Goal: Ask a question: Seek information or help from site administrators or community

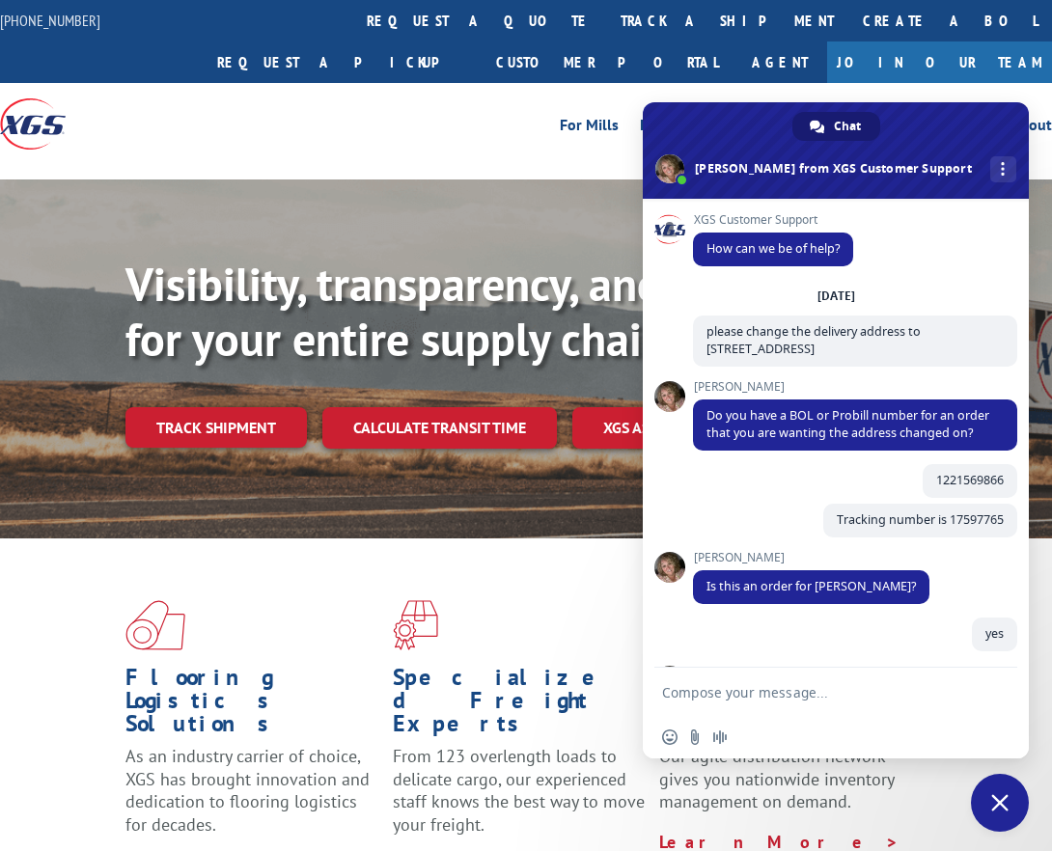
scroll to position [1639, 0]
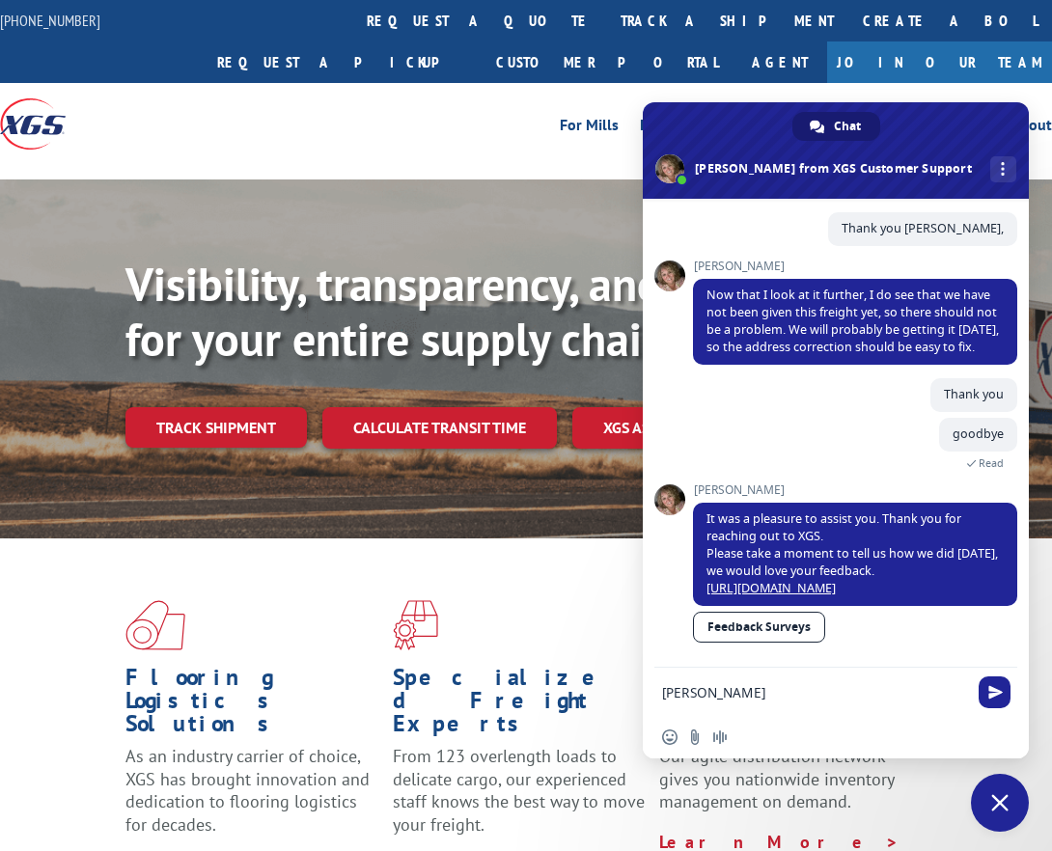
type textarea "[PERSON_NAME],"
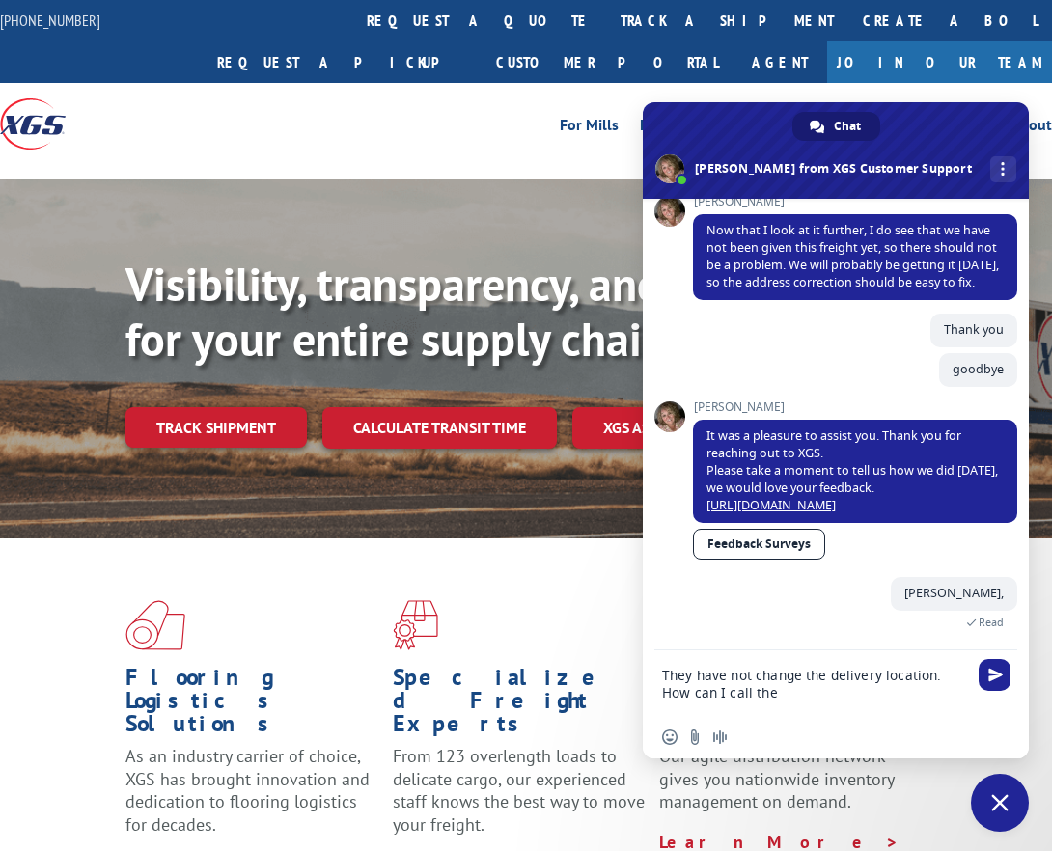
scroll to position [1742, 0]
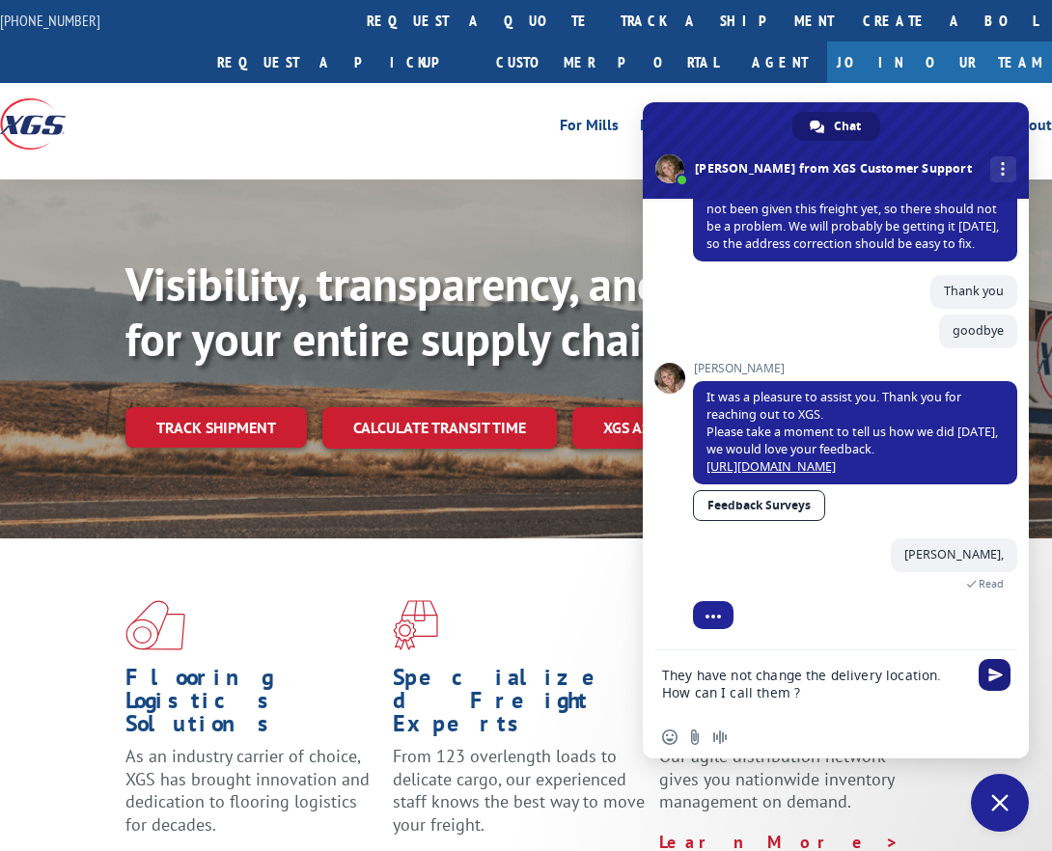
type textarea "They have not change the delivery location. How can I call them ?"
click at [992, 665] on span "Send" at bounding box center [995, 675] width 32 height 32
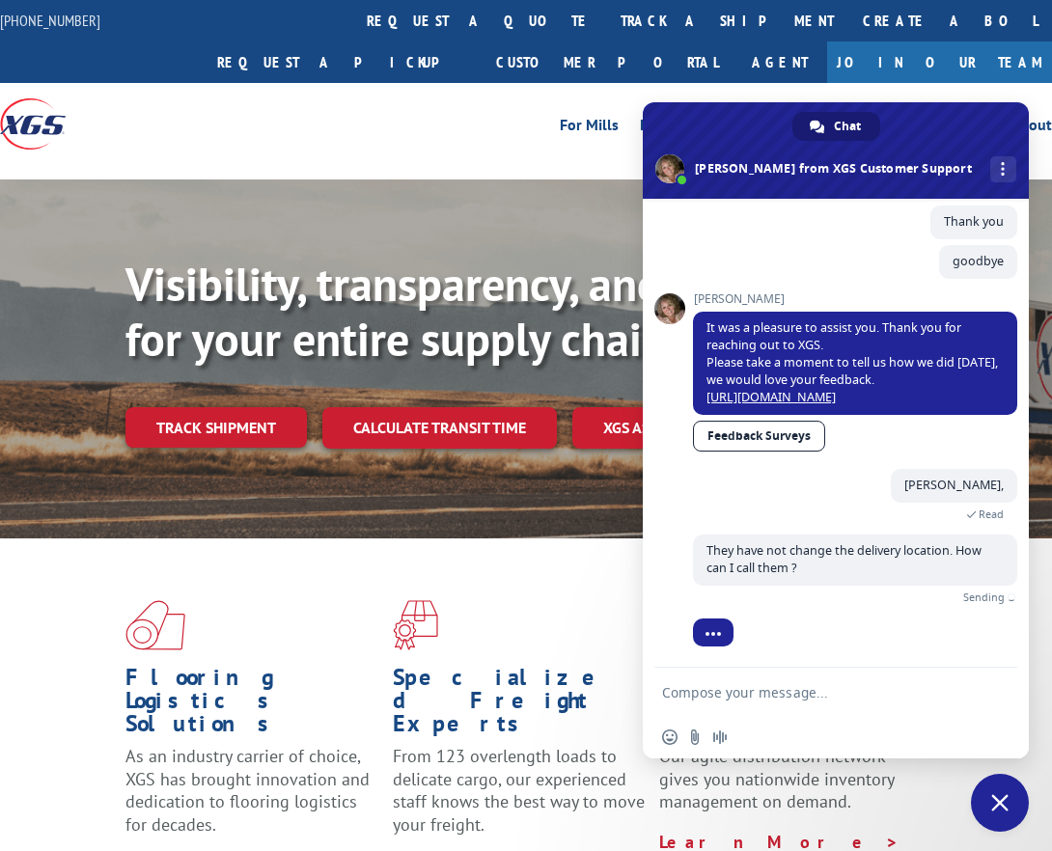
scroll to position [1781, 0]
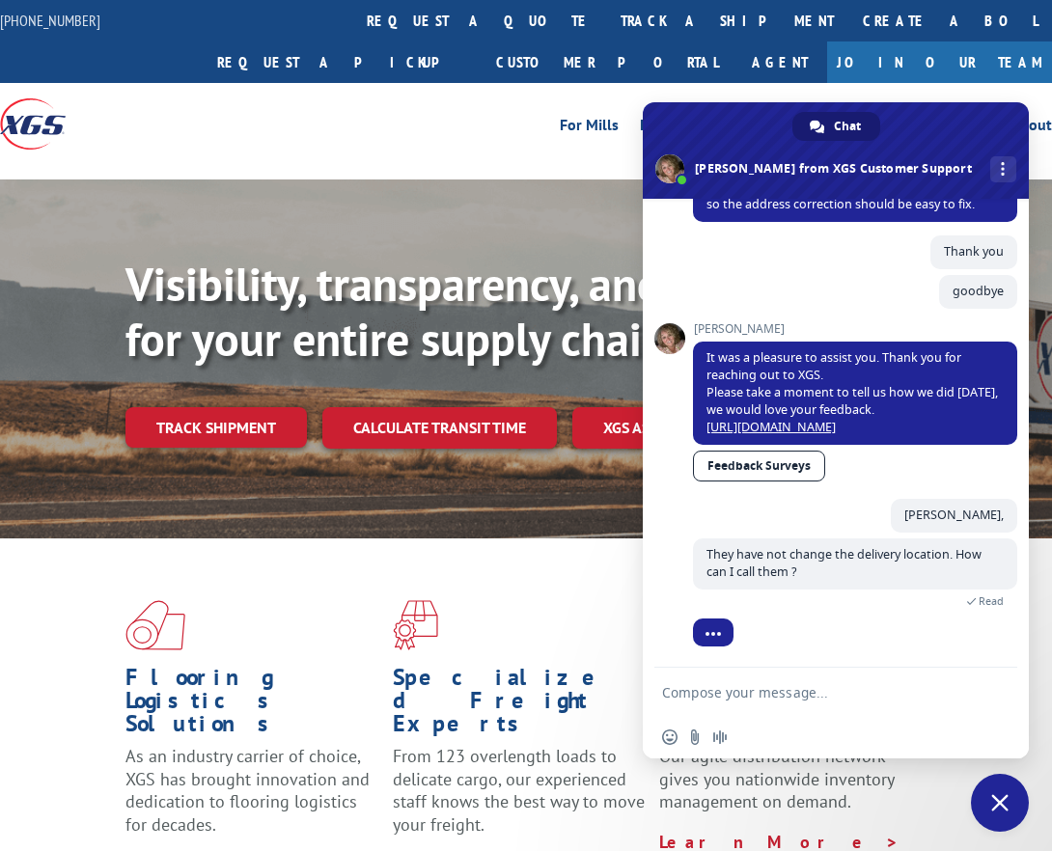
click at [316, 384] on div "Visibility, transparency, and control for your entire supply chain. Track shipm…" at bounding box center [588, 391] width 926 height 269
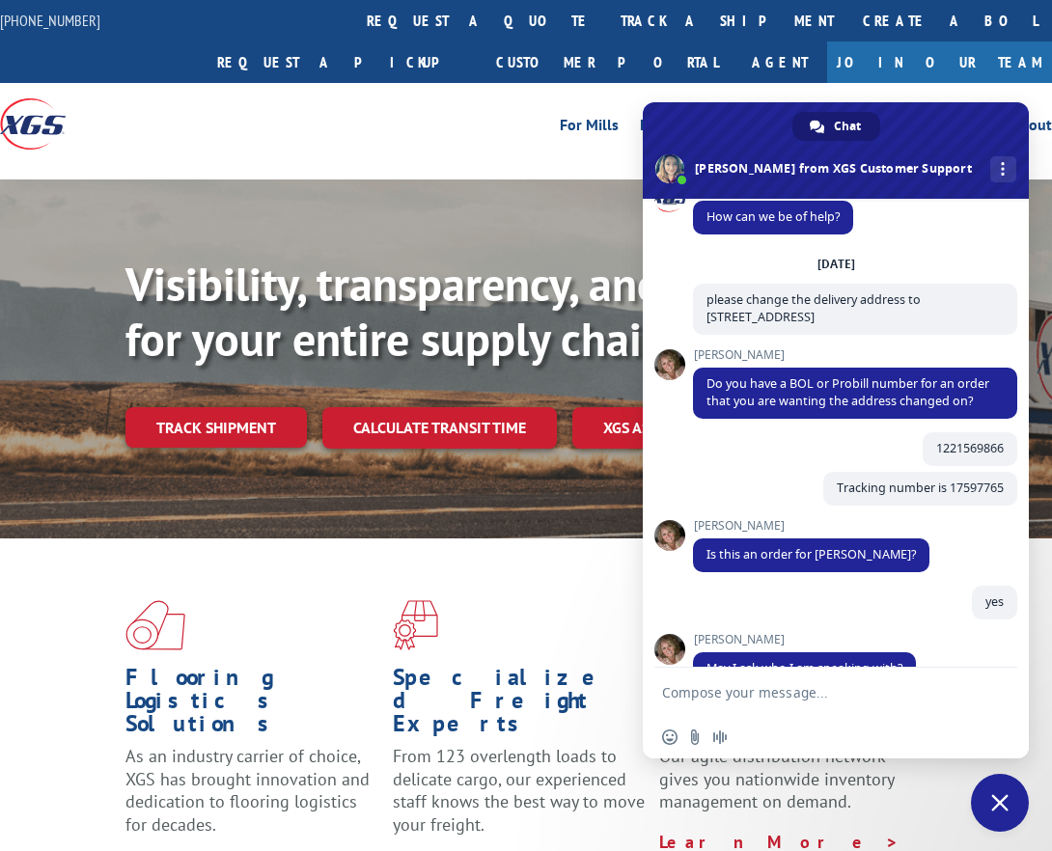
scroll to position [0, 0]
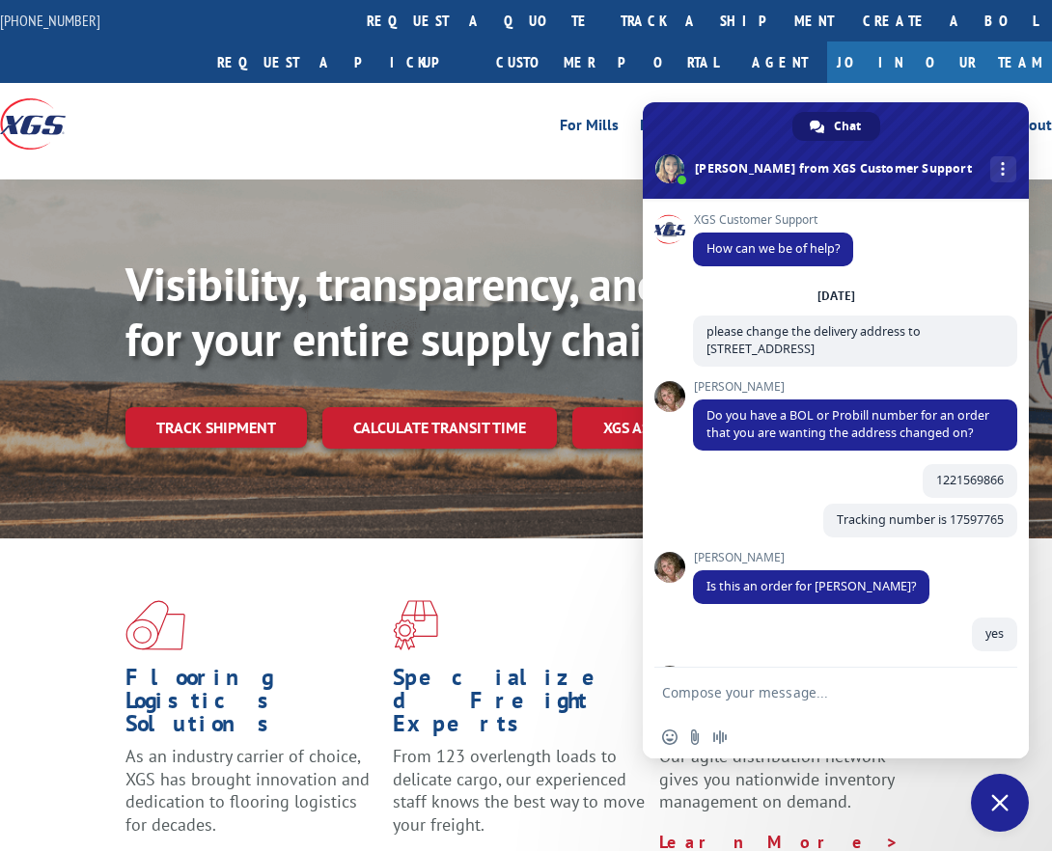
click at [671, 689] on textarea "Compose your message..." at bounding box center [816, 692] width 309 height 48
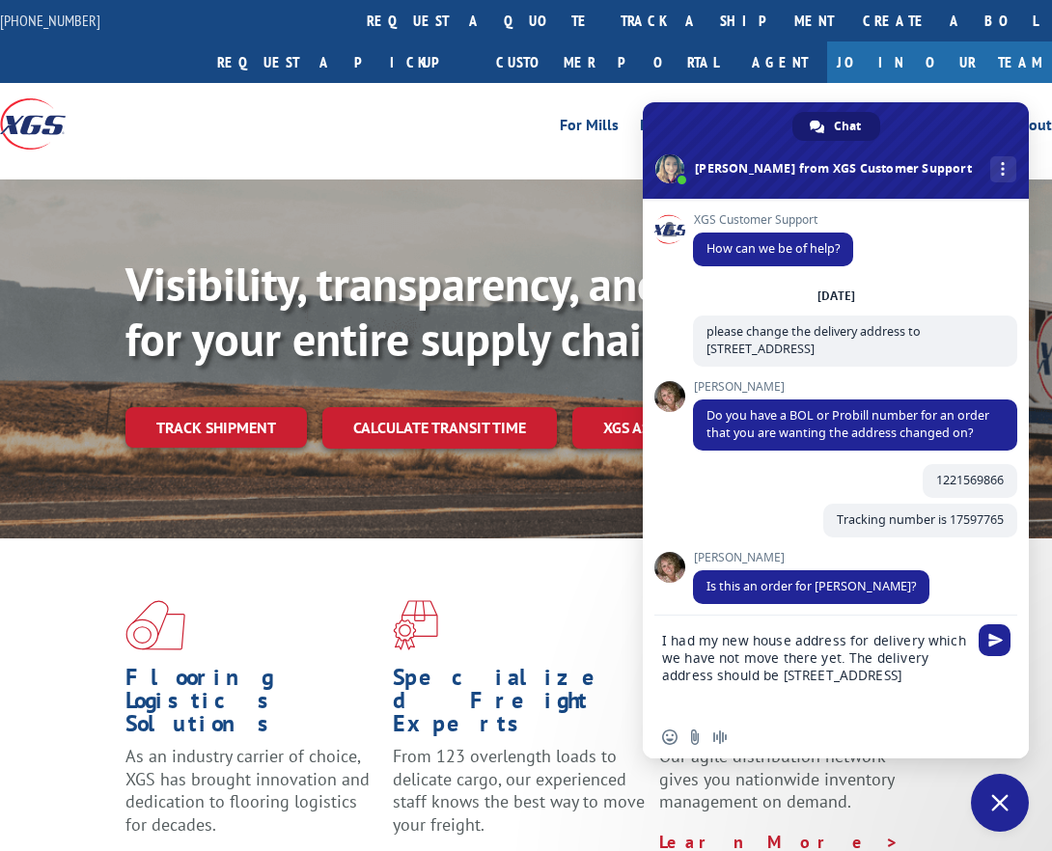
scroll to position [1935, 0]
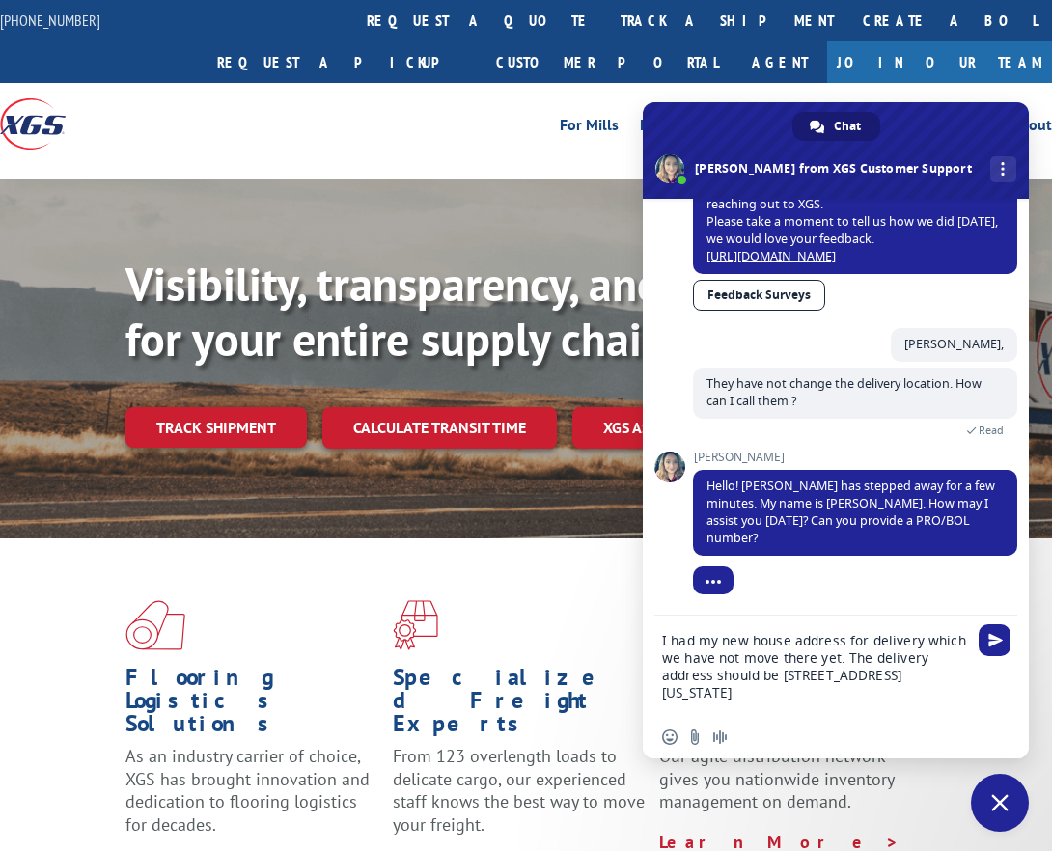
type textarea "I had my new house address for delivery which we have not move there yet. The d…"
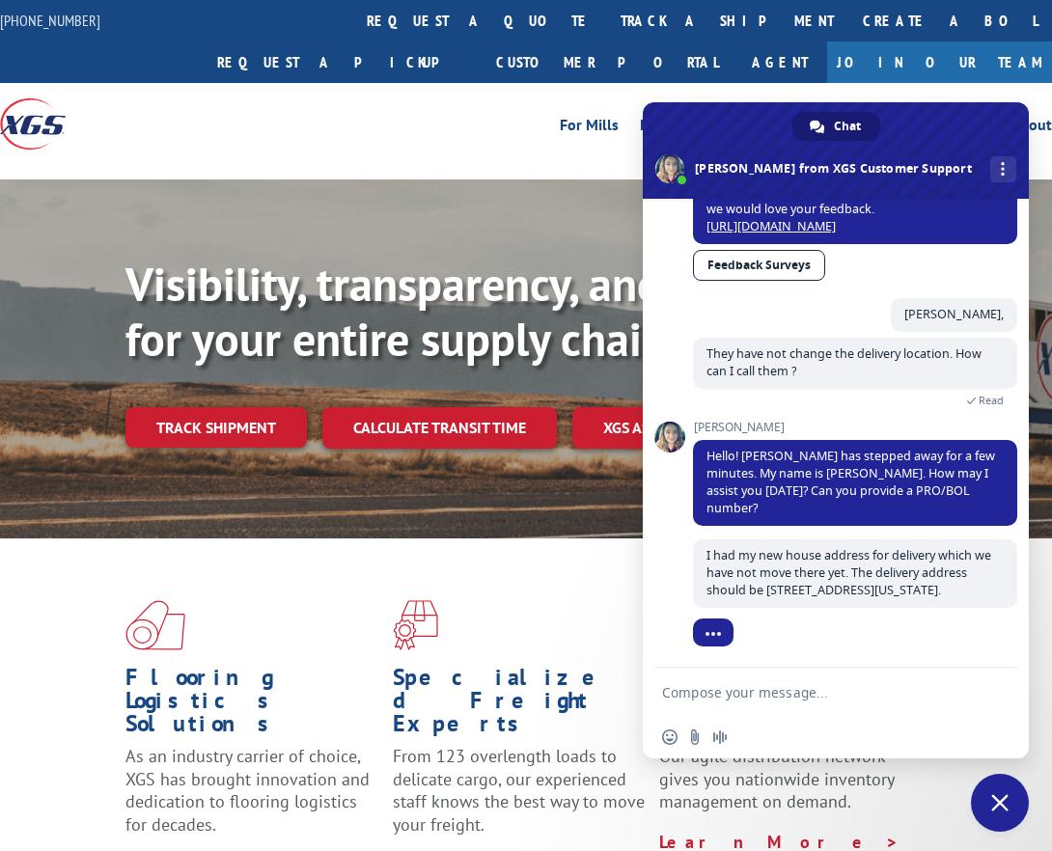
scroll to position [1982, 0]
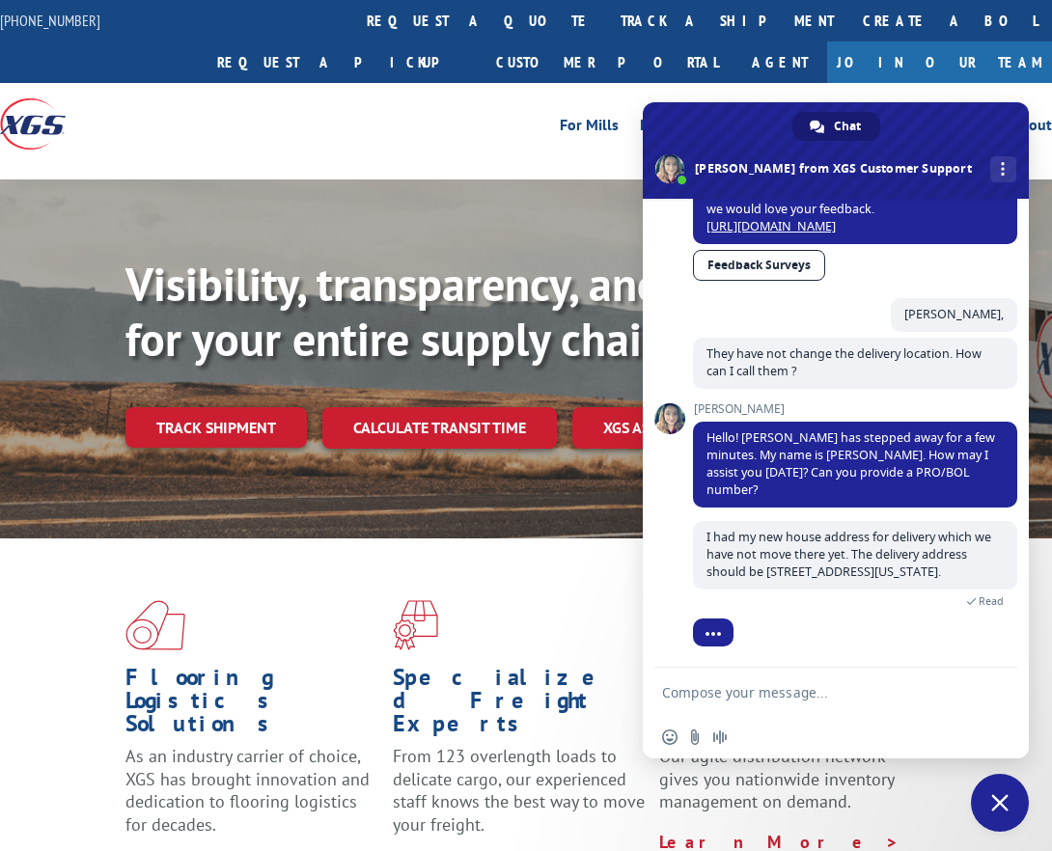
click at [687, 696] on textarea "Compose your message..." at bounding box center [816, 692] width 309 height 48
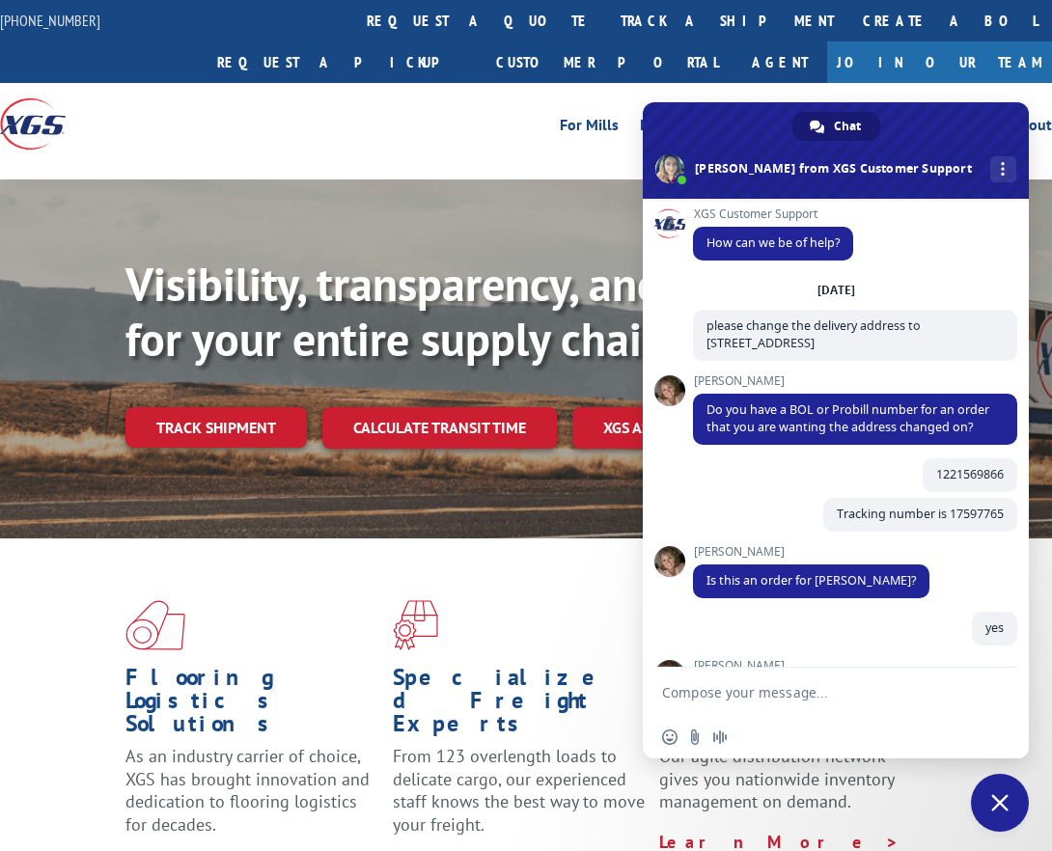
scroll to position [0, 0]
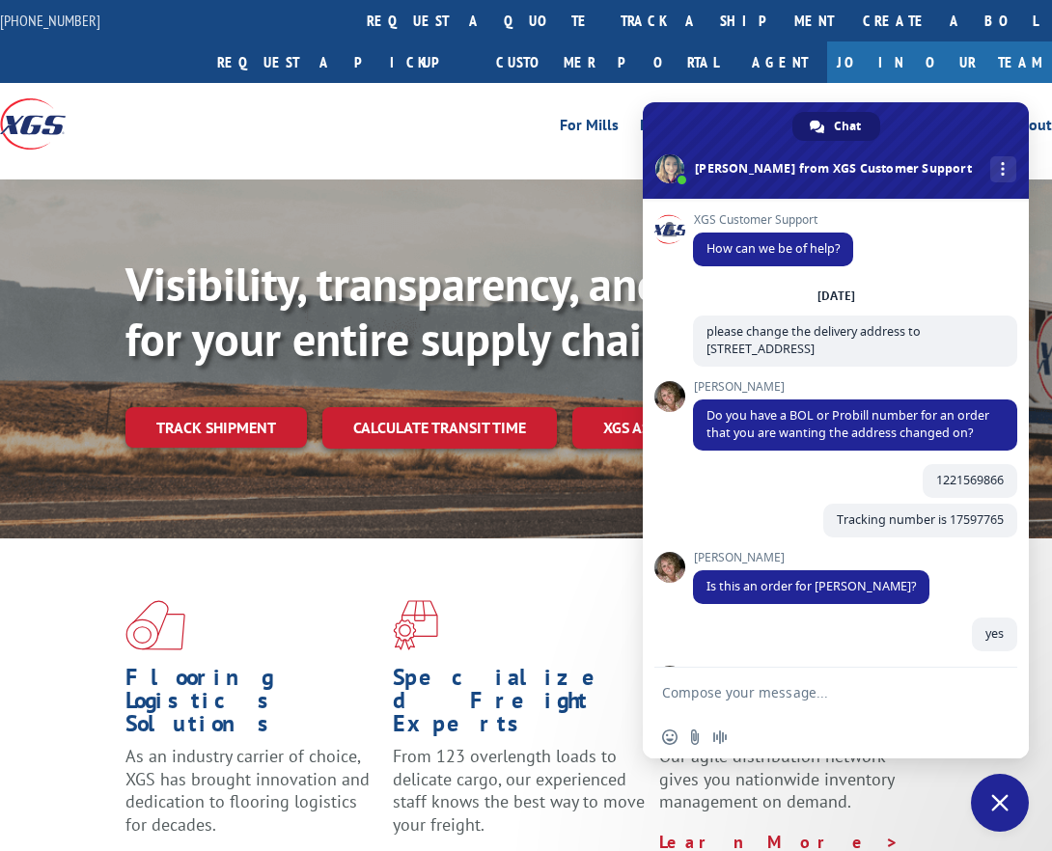
click at [669, 693] on textarea "Compose your message..." at bounding box center [816, 692] width 309 height 48
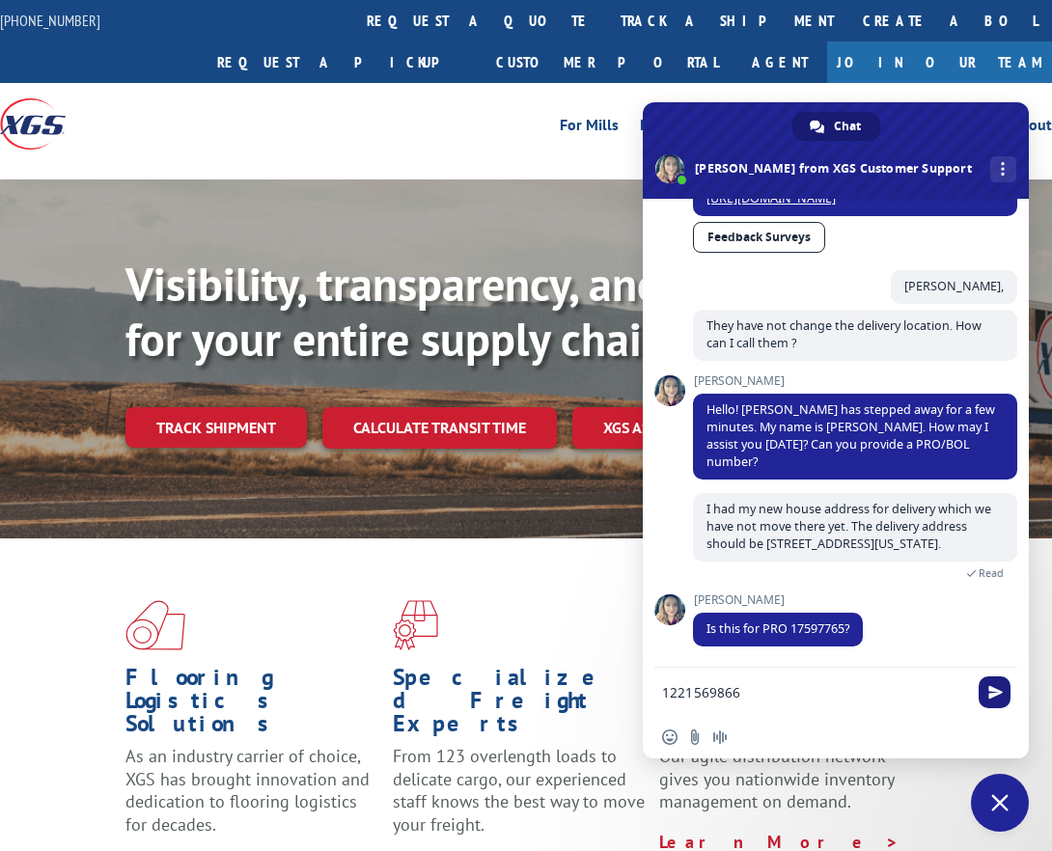
type textarea "1221569866"
click at [995, 686] on span "Send" at bounding box center [995, 692] width 14 height 14
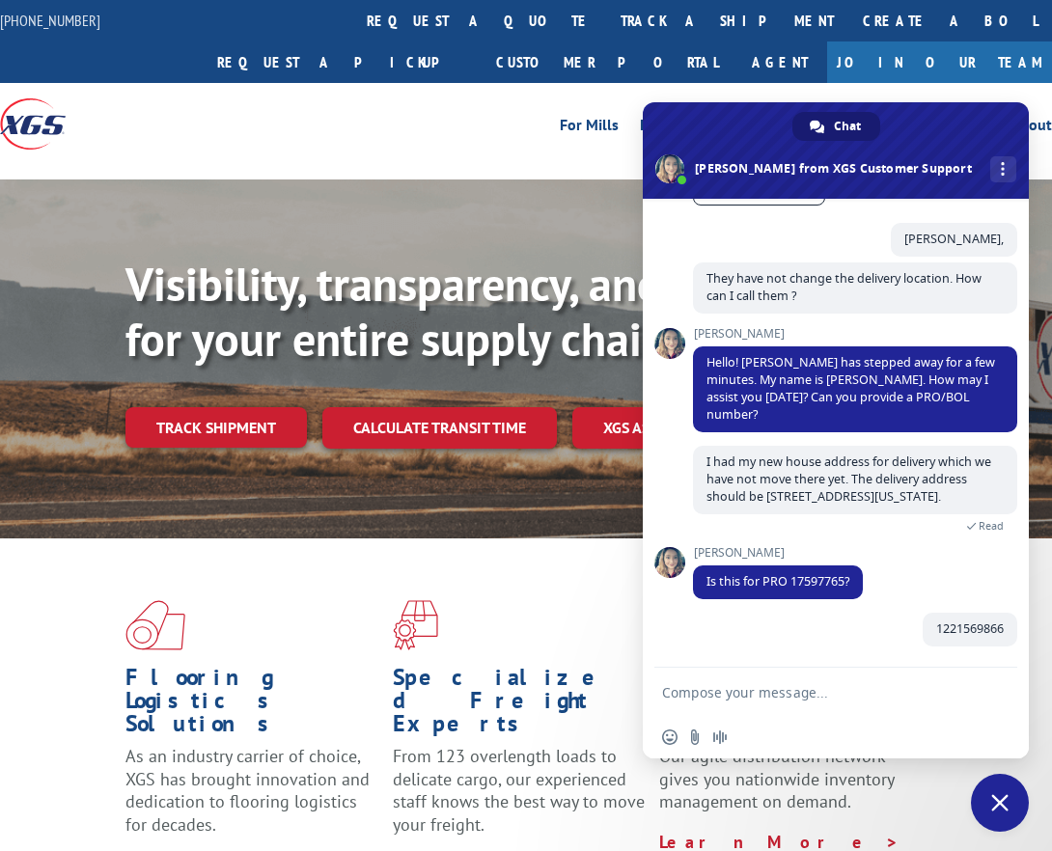
scroll to position [2057, 0]
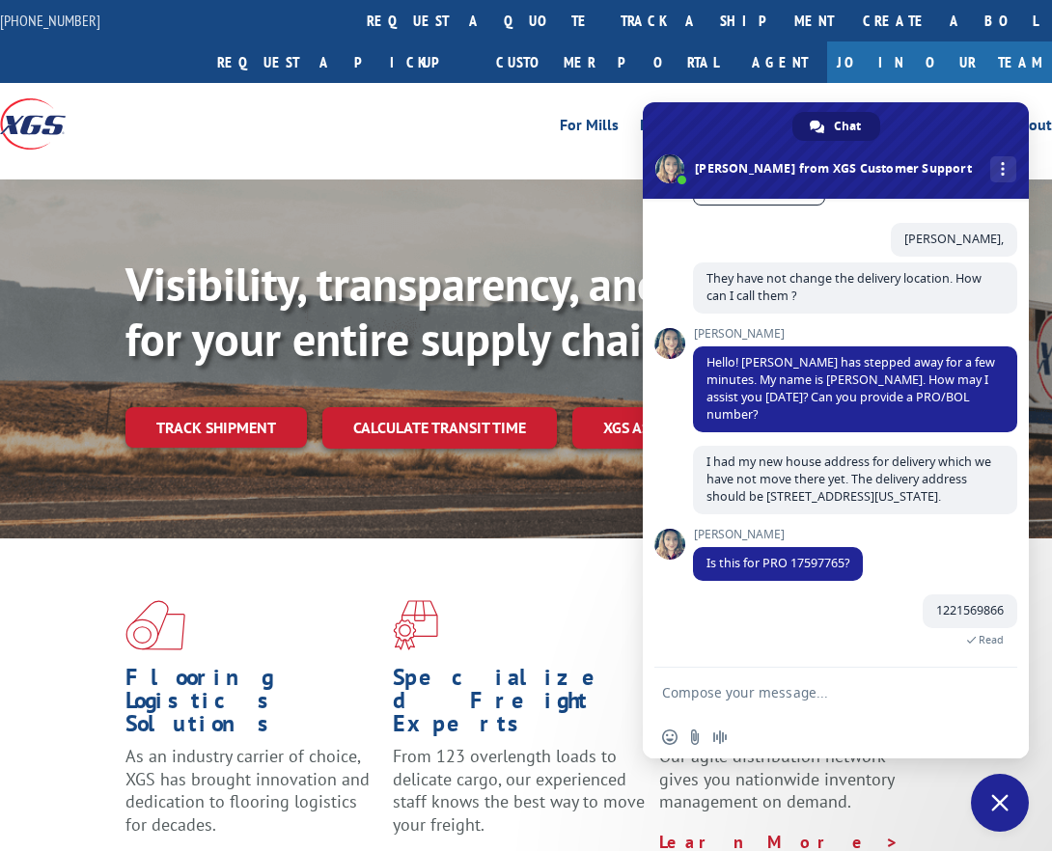
click at [690, 699] on textarea "Compose your message..." at bounding box center [816, 692] width 309 height 48
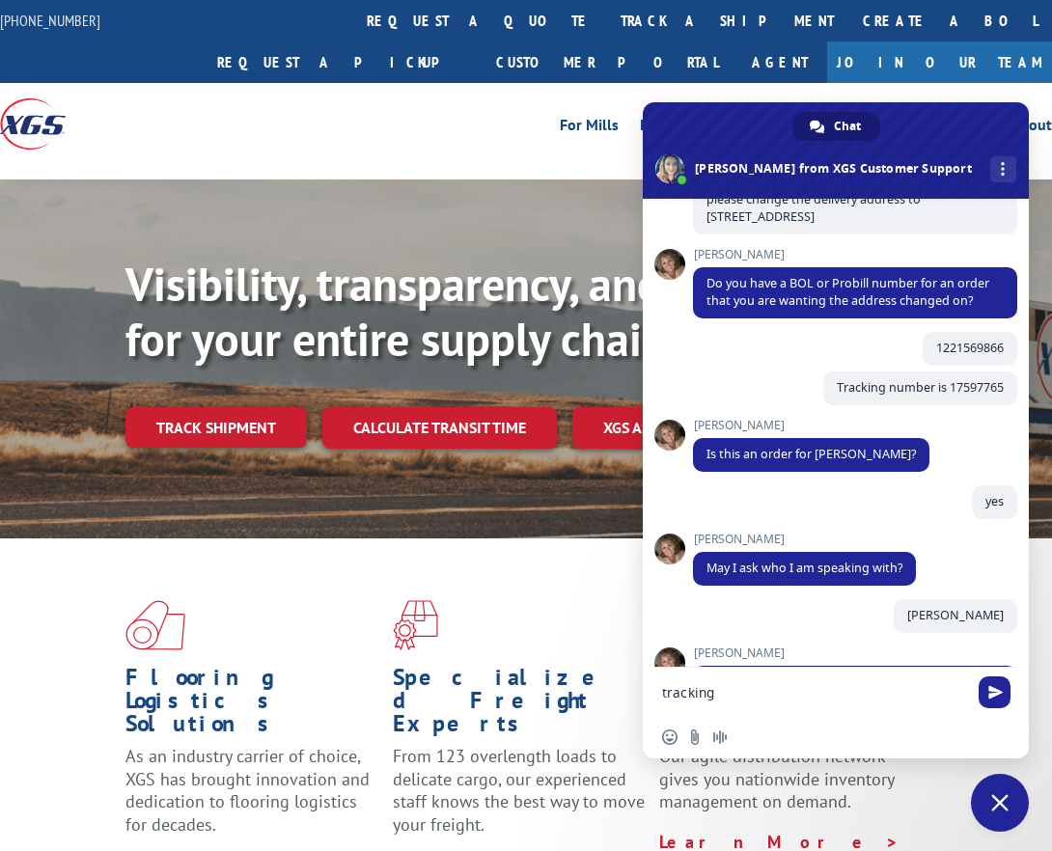
scroll to position [0, 0]
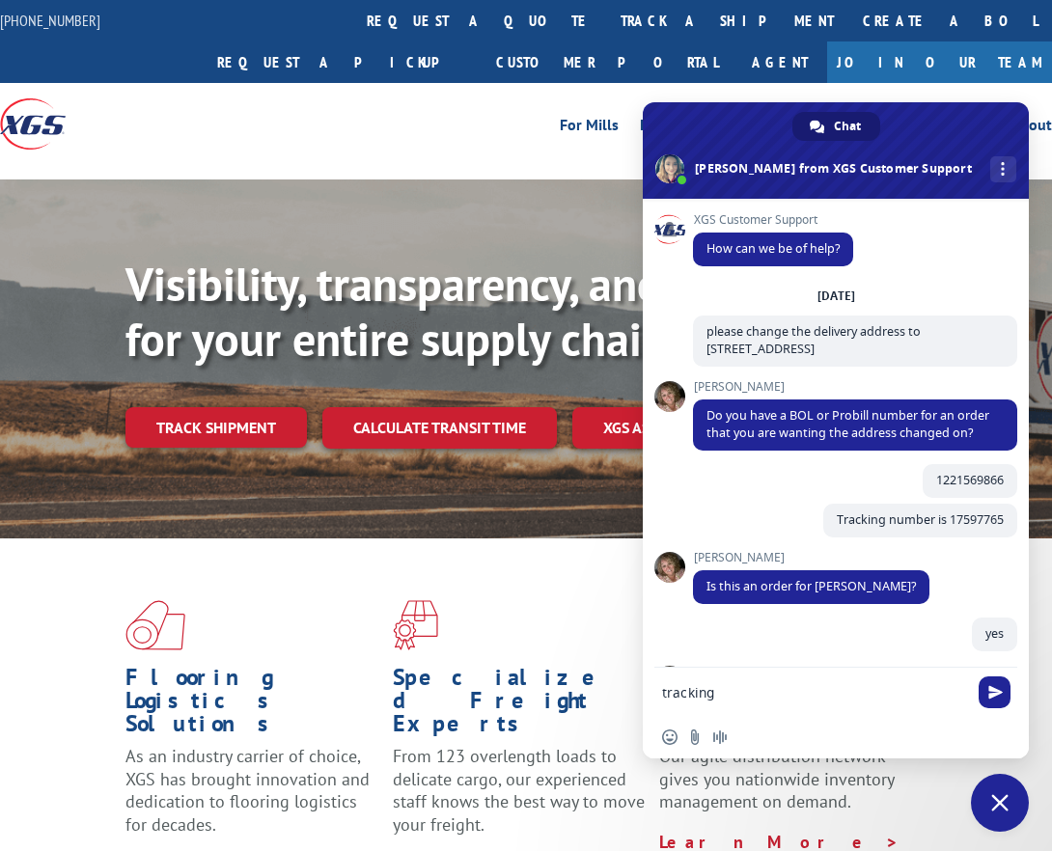
click at [730, 695] on textarea "tracking" at bounding box center [816, 692] width 309 height 48
click at [785, 691] on textarea "tracking number" at bounding box center [816, 692] width 309 height 48
type textarea "tracking number 17597765"
click at [1003, 684] on span "Send" at bounding box center [995, 692] width 32 height 32
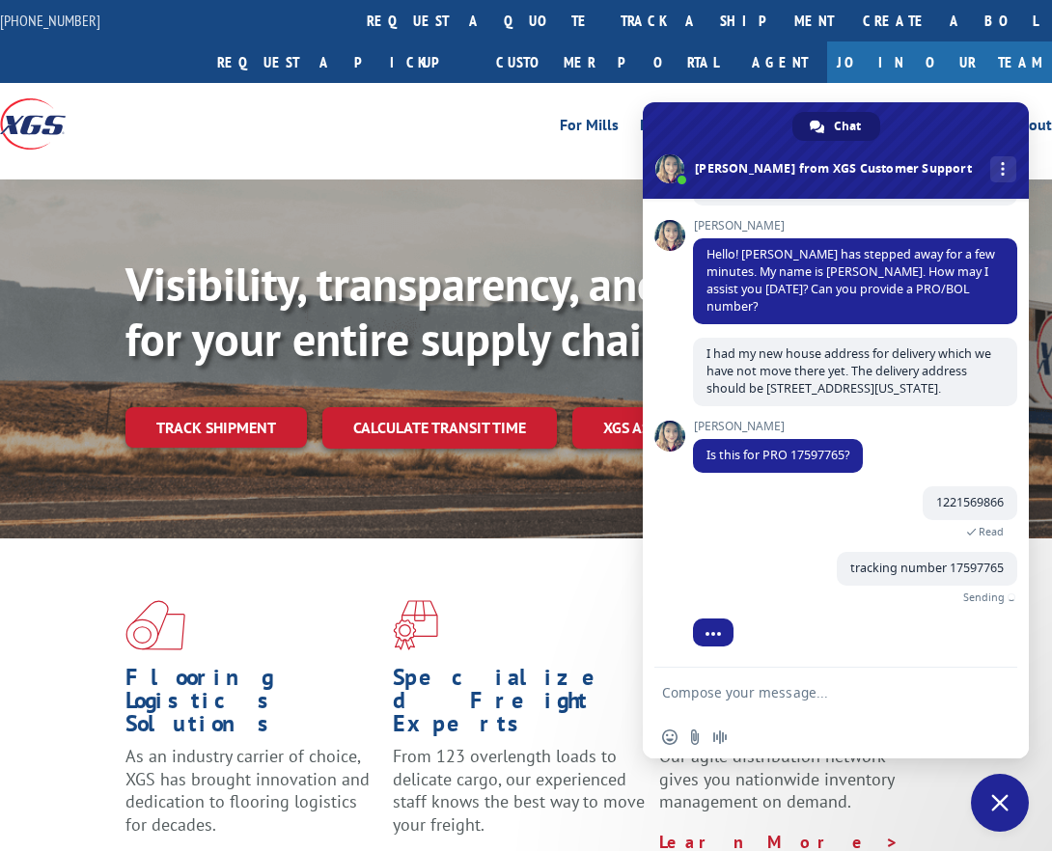
scroll to position [2136, 0]
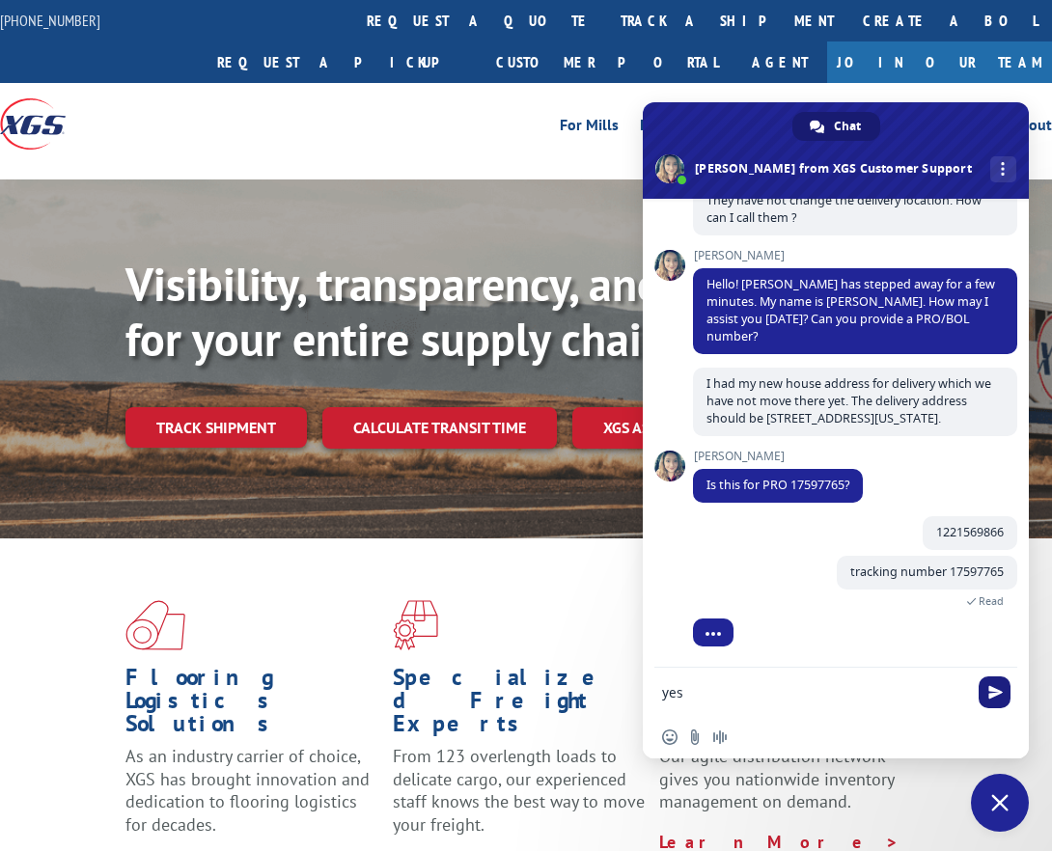
type textarea "yes"
click at [993, 694] on span "Send" at bounding box center [995, 692] width 14 height 14
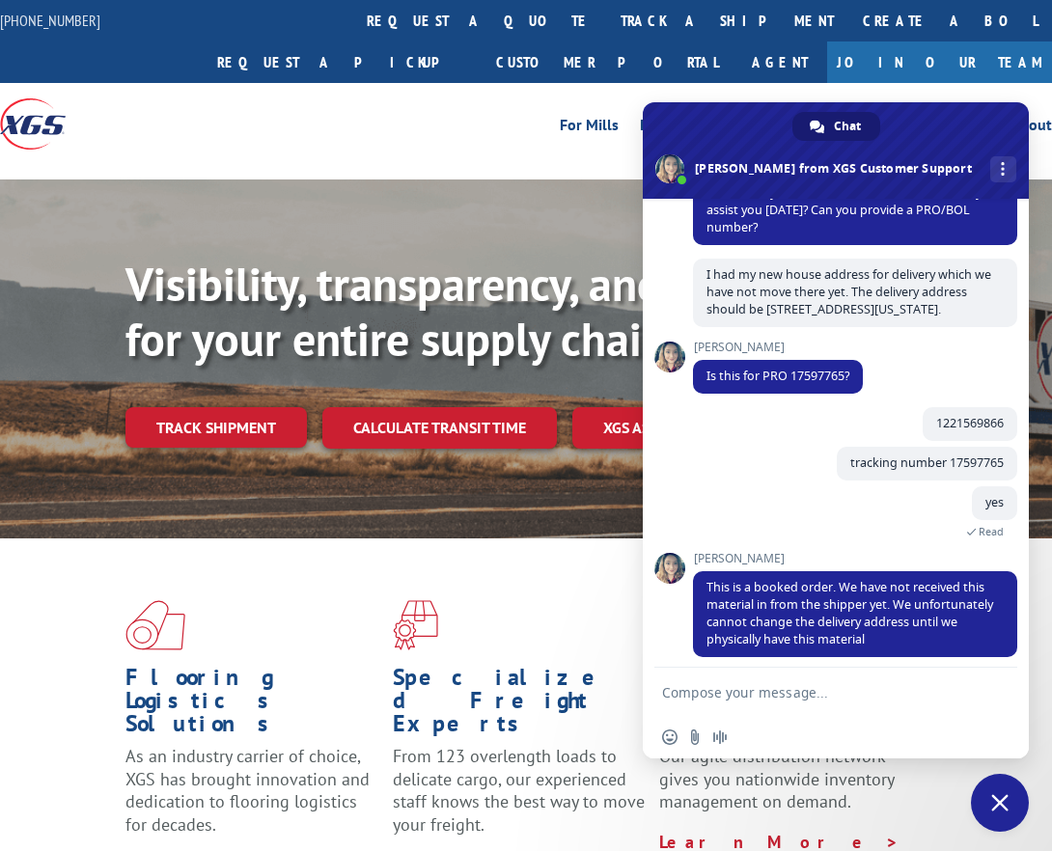
scroll to position [2255, 0]
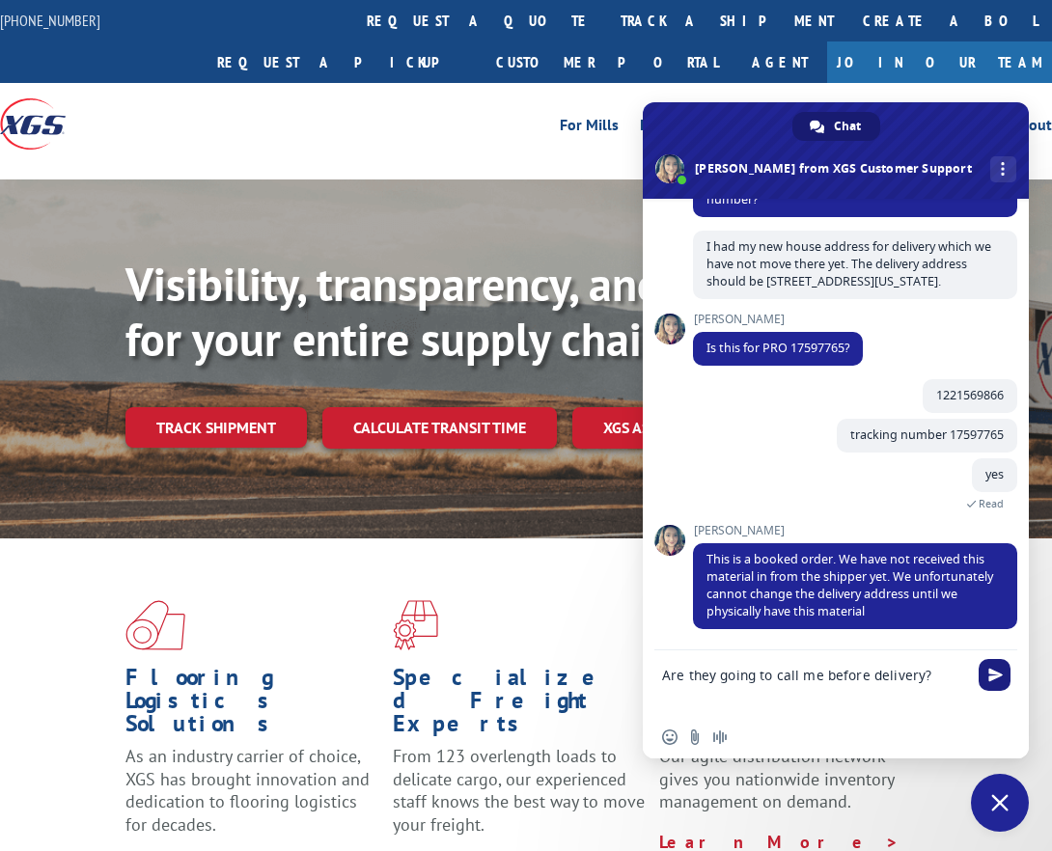
type textarea "Are they going to call me before delivery?"
click at [991, 676] on span "Send" at bounding box center [995, 675] width 14 height 14
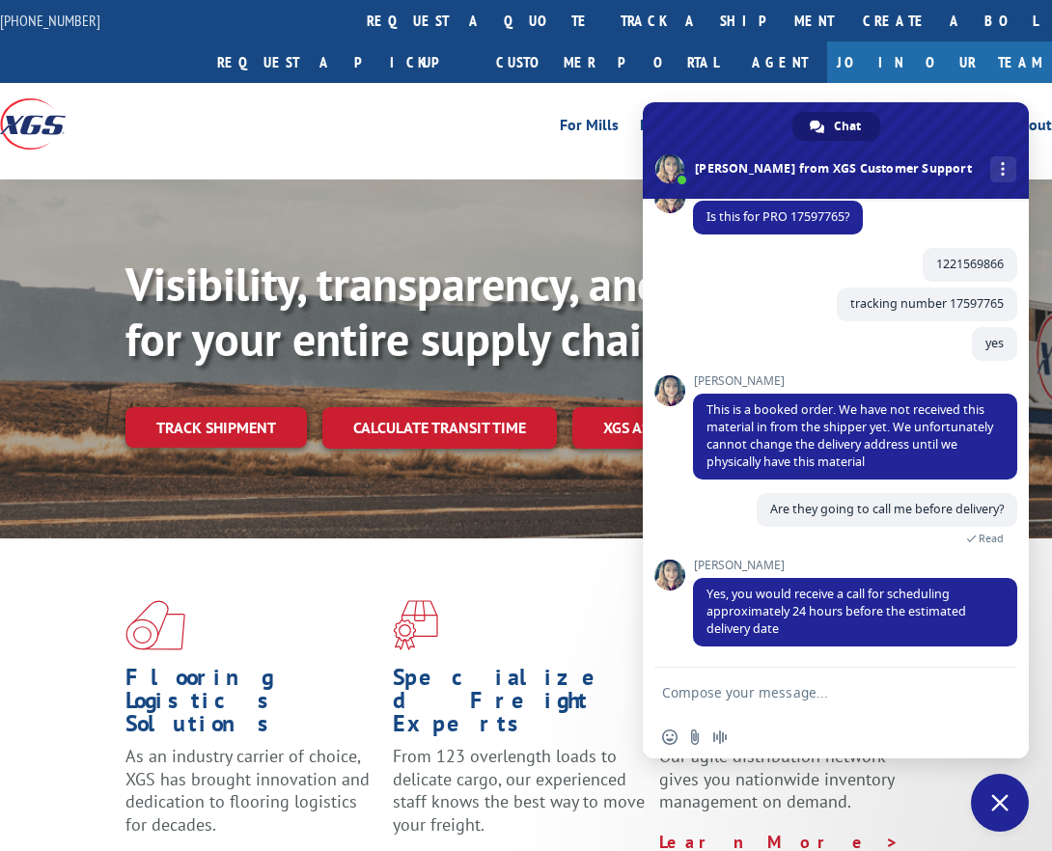
scroll to position [2404, 0]
type textarea "Great. Thank you [PERSON_NAME]"
click at [991, 690] on span "Send" at bounding box center [995, 692] width 14 height 14
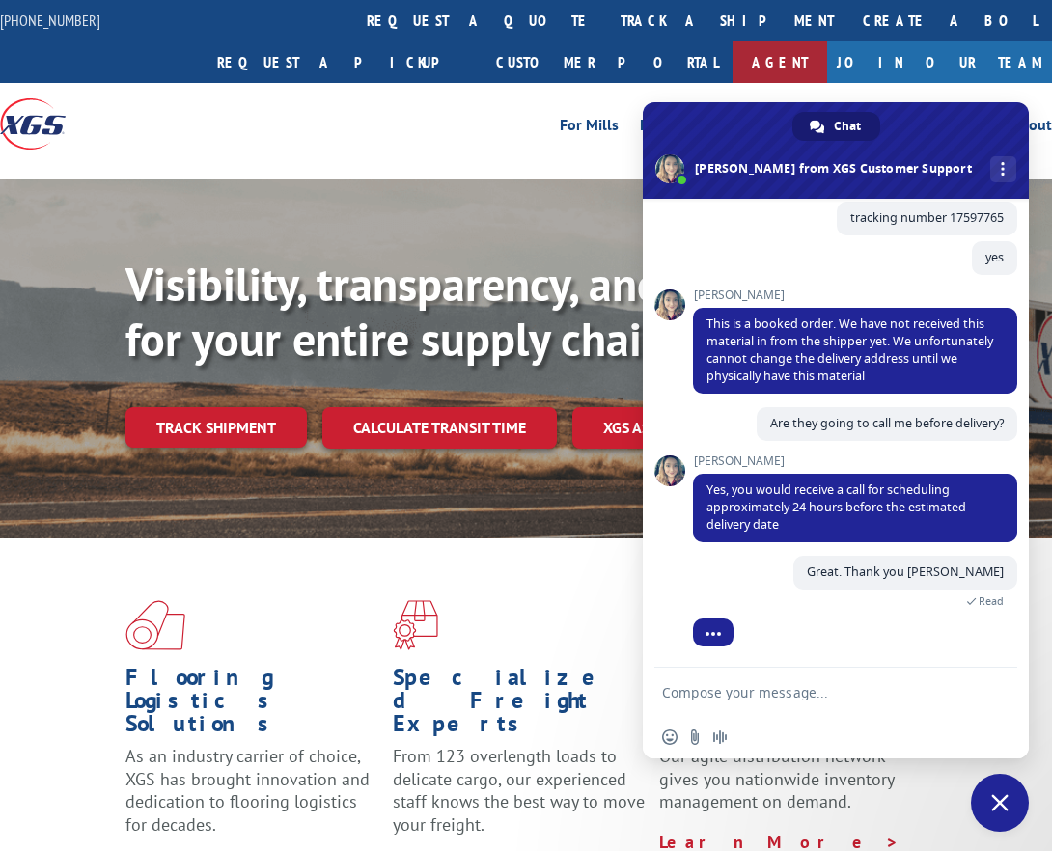
scroll to position [2490, 0]
